Goal: Task Accomplishment & Management: Manage account settings

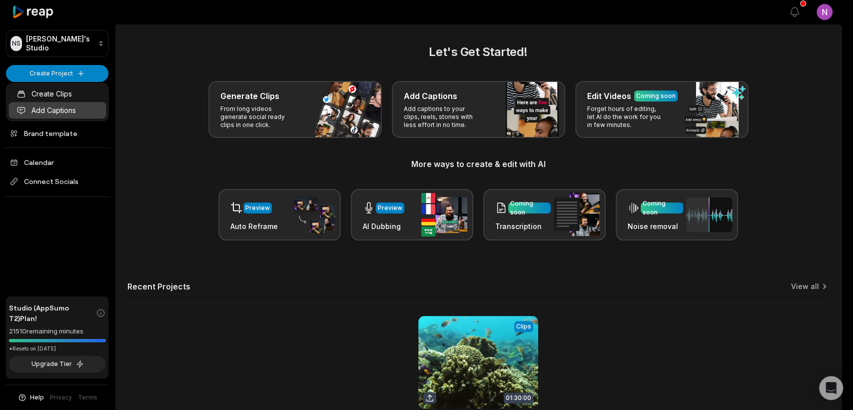
click at [39, 108] on link "Add Captions" at bounding box center [56, 110] width 97 height 16
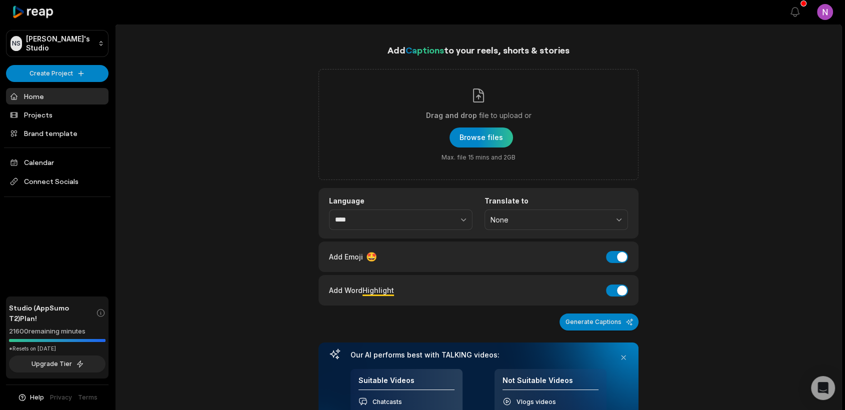
click at [39, 98] on link "Home" at bounding box center [57, 96] width 102 height 16
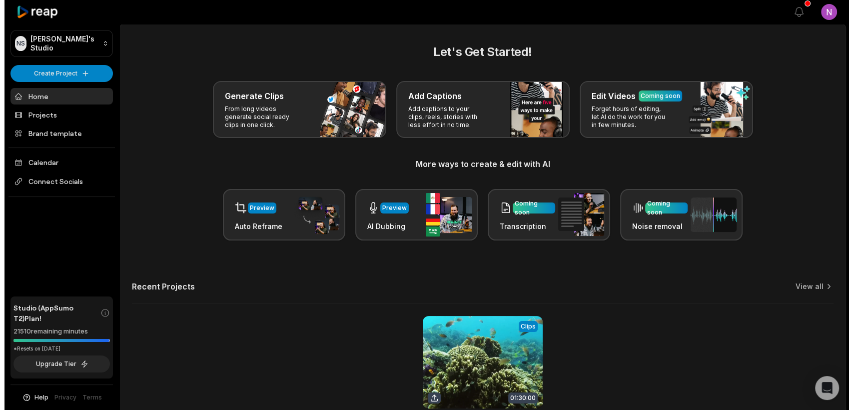
scroll to position [88, 0]
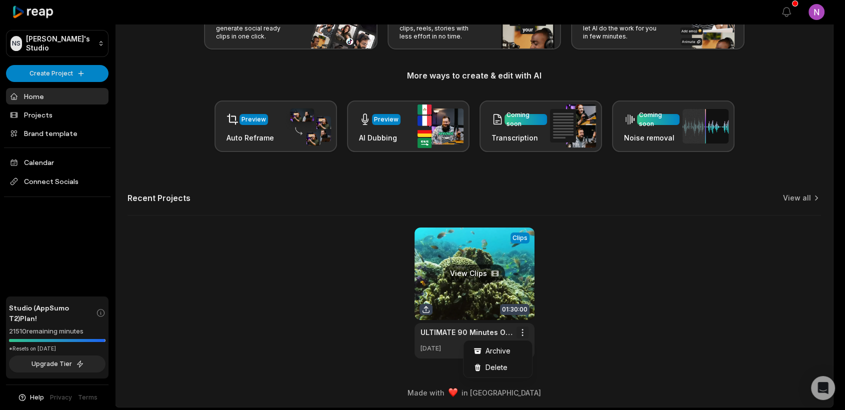
click at [526, 321] on html "NS Nindy's Studio Create Project Home Projects Brand template Calendar Connect …" at bounding box center [422, 117] width 845 height 410
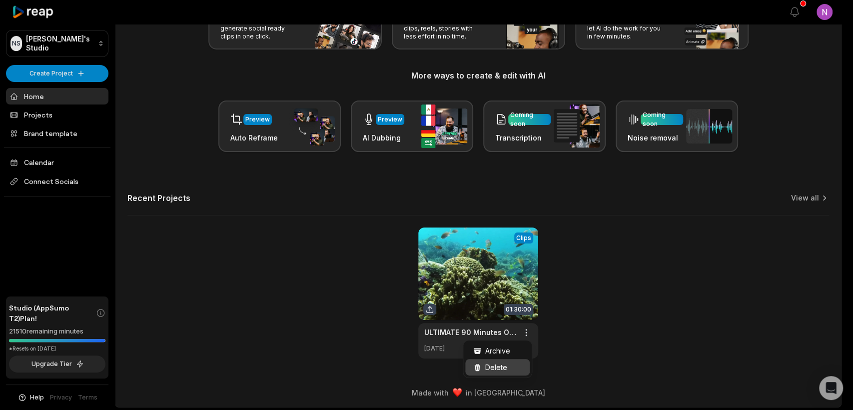
click at [494, 368] on span "Delete" at bounding box center [496, 367] width 22 height 10
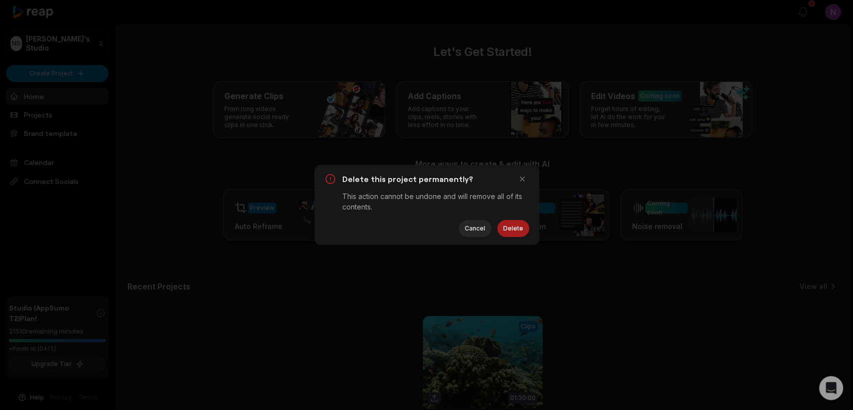
click at [515, 229] on button "Delete" at bounding box center [513, 228] width 32 height 17
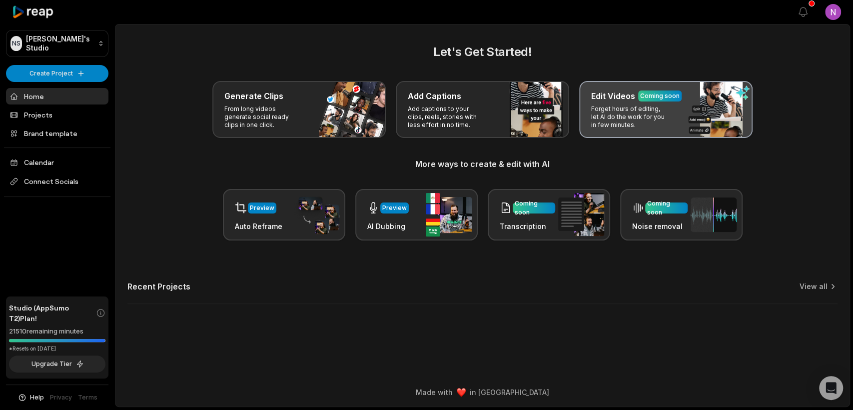
click at [604, 113] on p "Forget hours of editing, let AI do the work for you in few minutes." at bounding box center [629, 117] width 77 height 24
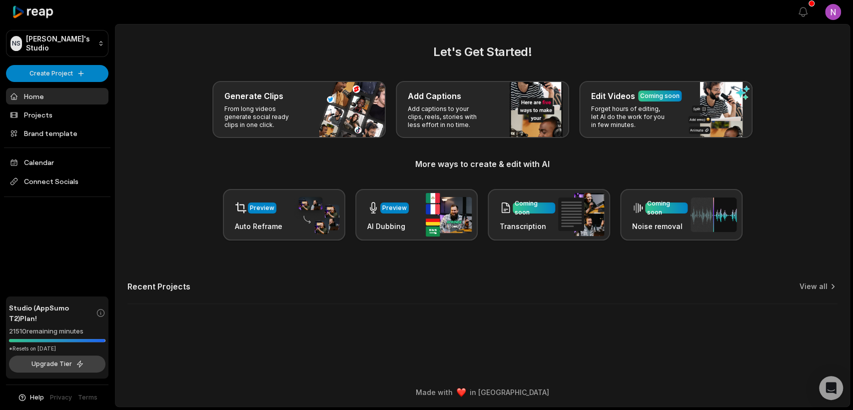
click at [47, 362] on button "Upgrade Tier" at bounding box center [57, 363] width 96 height 17
